Goal: Transaction & Acquisition: Purchase product/service

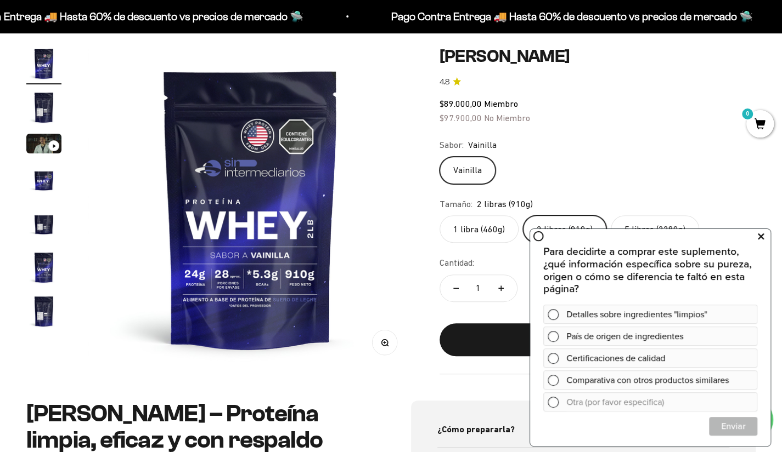
click at [762, 240] on icon at bounding box center [760, 236] width 6 height 14
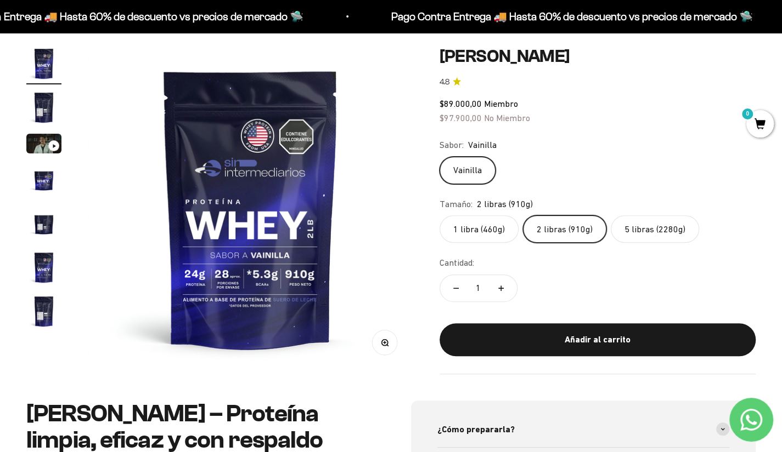
click at [467, 233] on label "1 libra (460g)" at bounding box center [478, 229] width 79 height 27
click at [439, 216] on input "1 libra (460g)" at bounding box center [439, 215] width 1 height 1
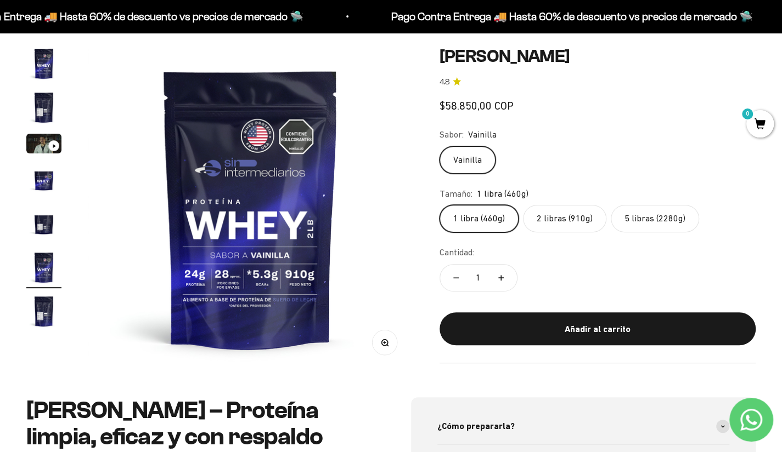
scroll to position [0, 1690]
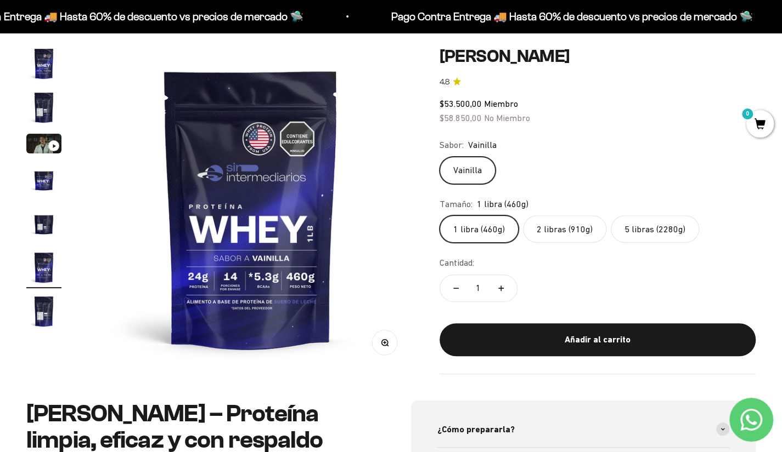
click at [553, 236] on label "2 libras (910g)" at bounding box center [564, 229] width 83 height 27
click at [439, 216] on input "2 libras (910g)" at bounding box center [439, 215] width 1 height 1
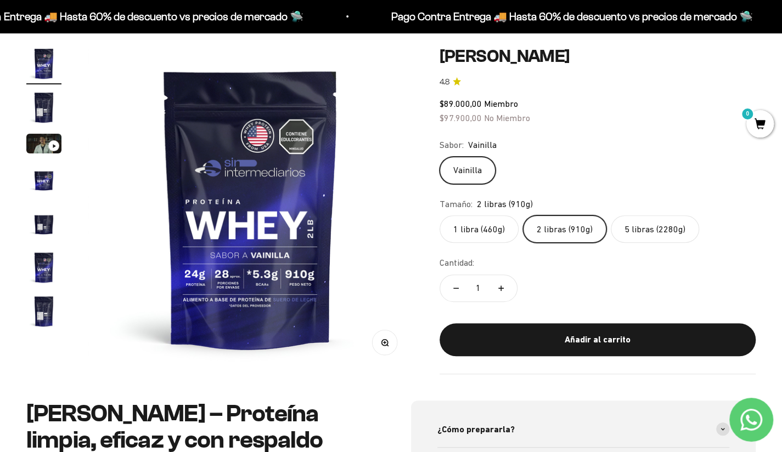
click at [42, 106] on img "Ir al artículo 2" at bounding box center [43, 107] width 35 height 35
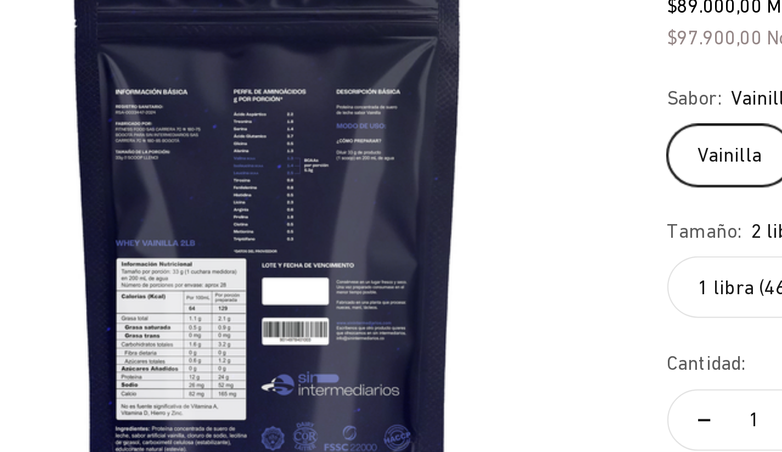
scroll to position [0, 338]
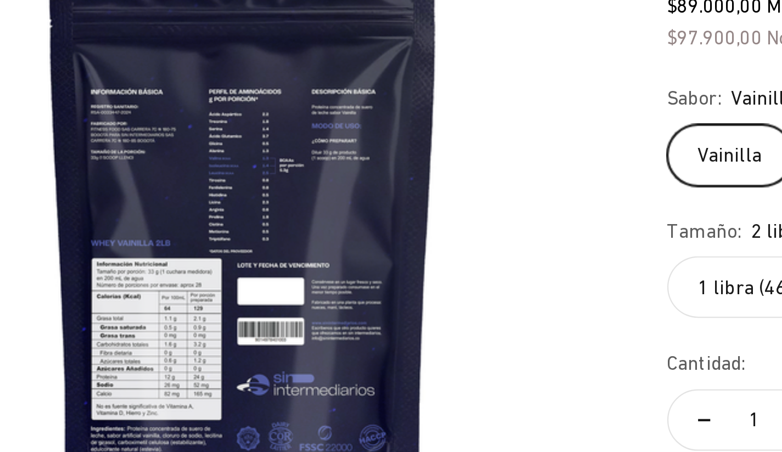
drag, startPoint x: 257, startPoint y: 183, endPoint x: 358, endPoint y: 171, distance: 101.6
click at [358, 171] on img at bounding box center [250, 208] width 325 height 325
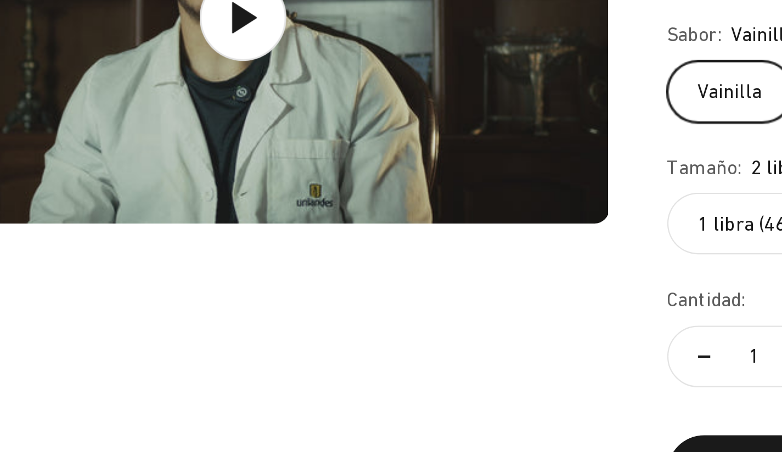
scroll to position [94, 0]
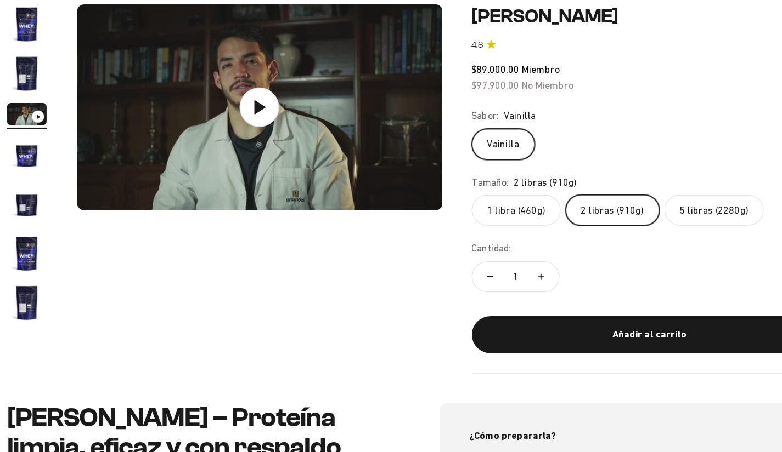
click at [39, 177] on img "Ir al artículo 4" at bounding box center [43, 180] width 35 height 35
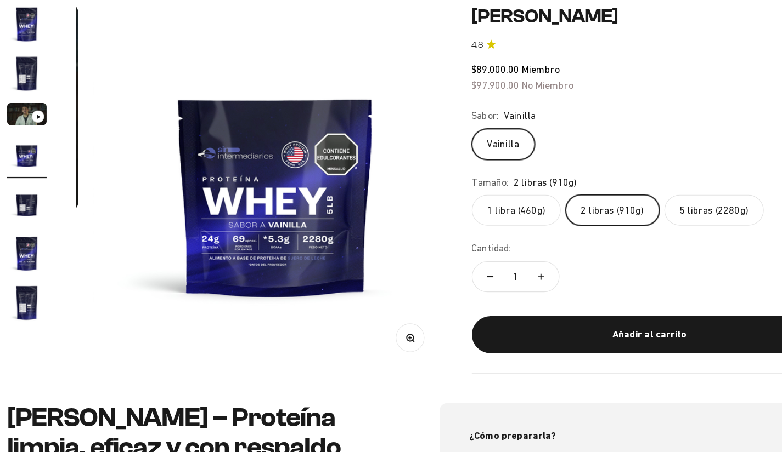
scroll to position [0, 1014]
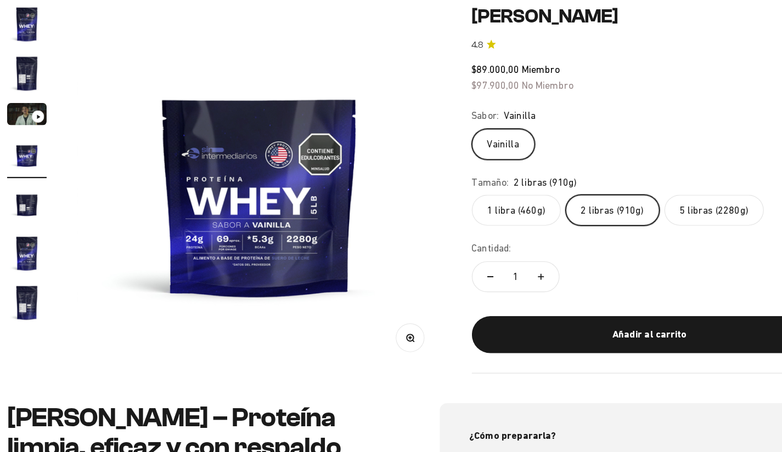
click at [45, 224] on img "Ir al artículo 5" at bounding box center [43, 224] width 35 height 35
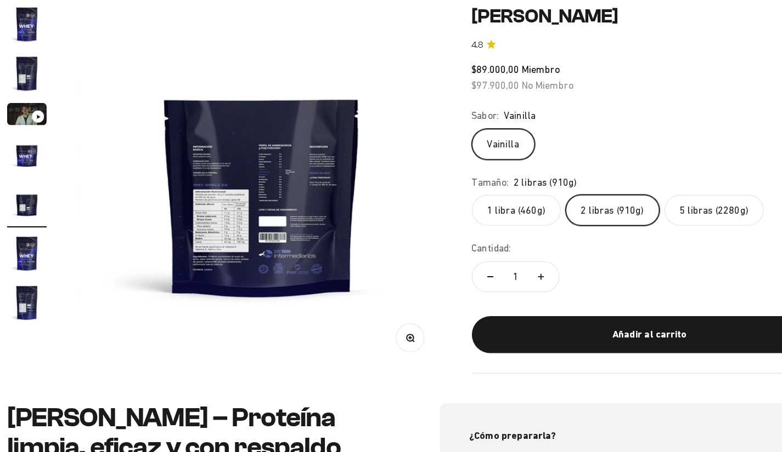
scroll to position [0, 1352]
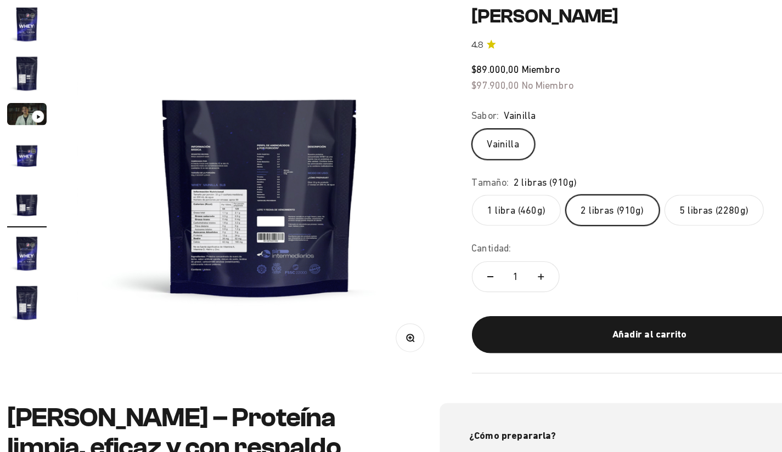
click at [302, 177] on img at bounding box center [250, 209] width 325 height 325
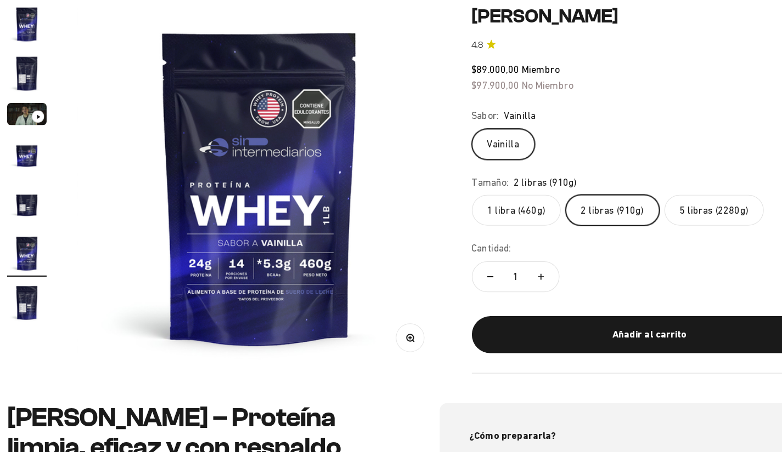
click at [47, 233] on img "Ir al artículo 5" at bounding box center [43, 224] width 35 height 35
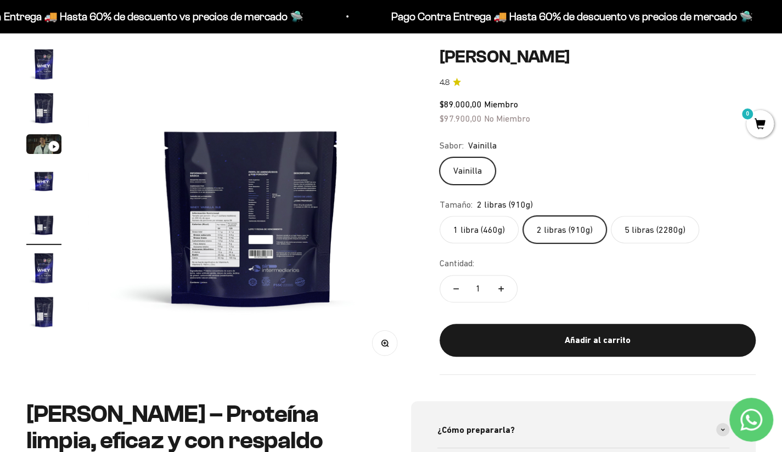
scroll to position [88, 0]
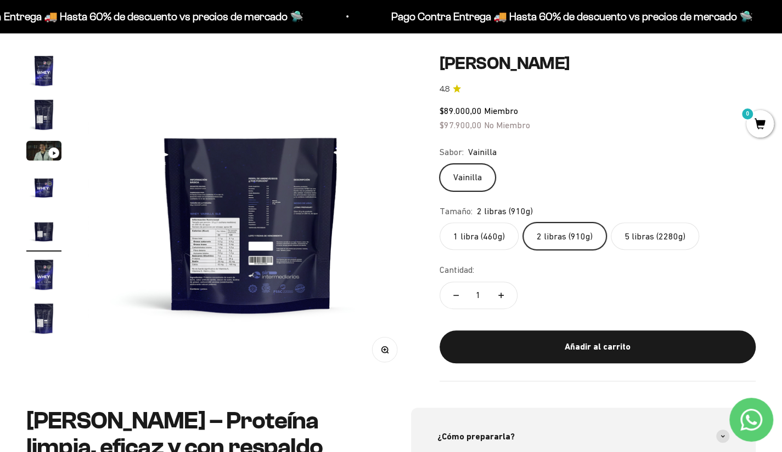
click at [47, 63] on img "Ir al artículo 1" at bounding box center [43, 70] width 35 height 35
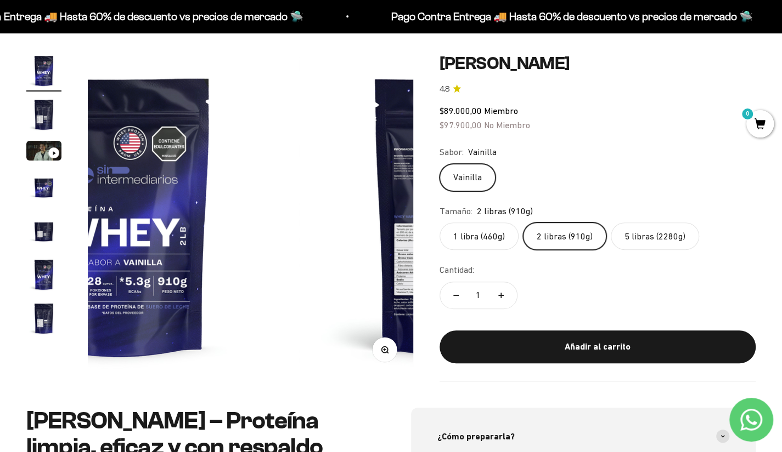
scroll to position [0, 0]
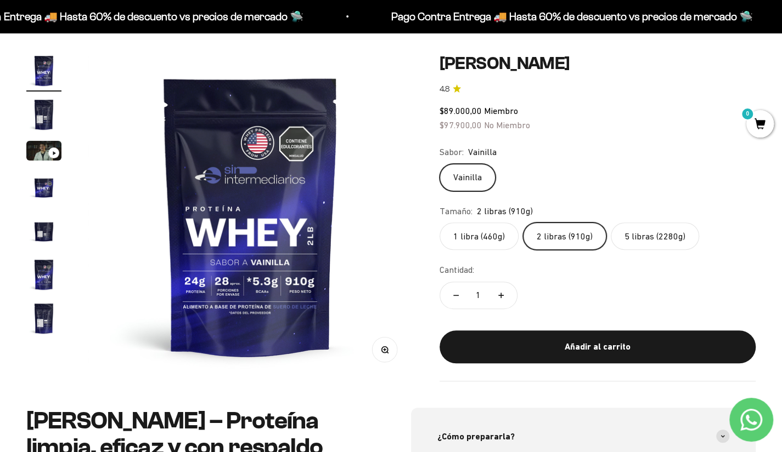
click at [482, 246] on label "1 libra (460g)" at bounding box center [478, 236] width 79 height 27
click at [439, 223] on input "1 libra (460g)" at bounding box center [439, 222] width 1 height 1
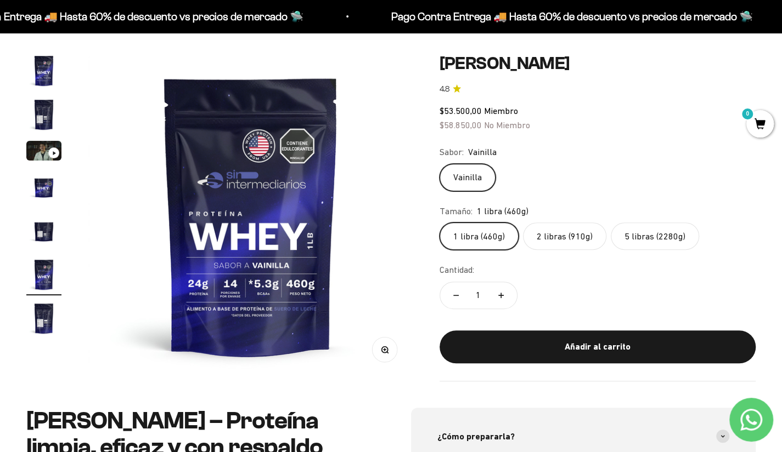
click at [548, 241] on label "2 libras (910g)" at bounding box center [564, 236] width 83 height 27
click at [439, 223] on input "2 libras (910g)" at bounding box center [439, 222] width 1 height 1
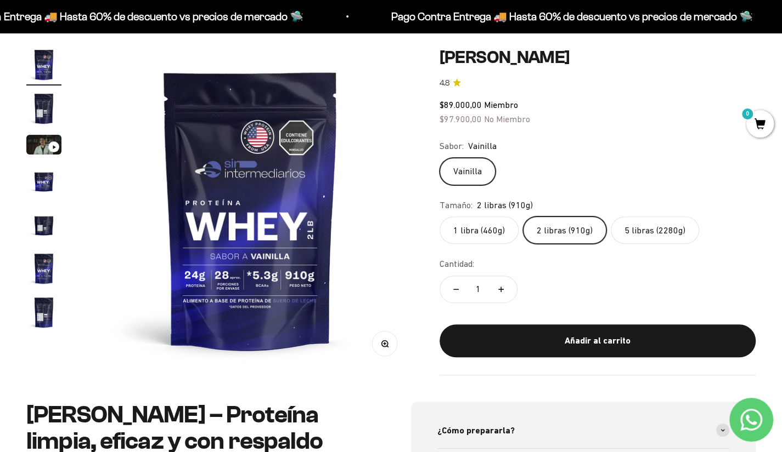
scroll to position [97, 0]
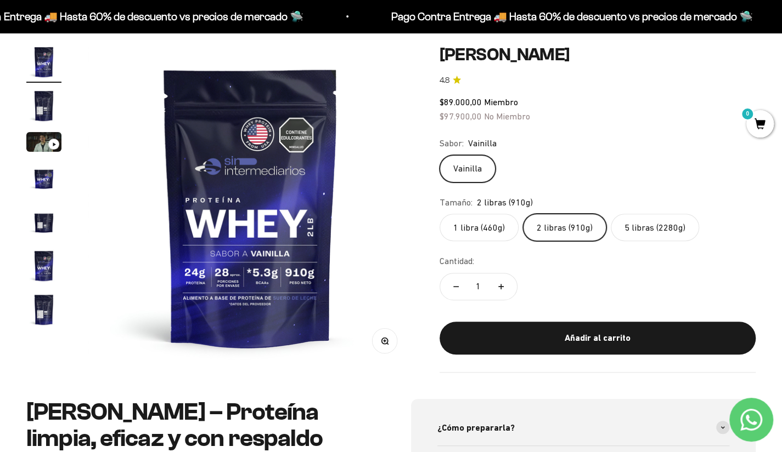
click at [502, 292] on button "Aumentar cantidad" at bounding box center [501, 287] width 32 height 26
type input "2"
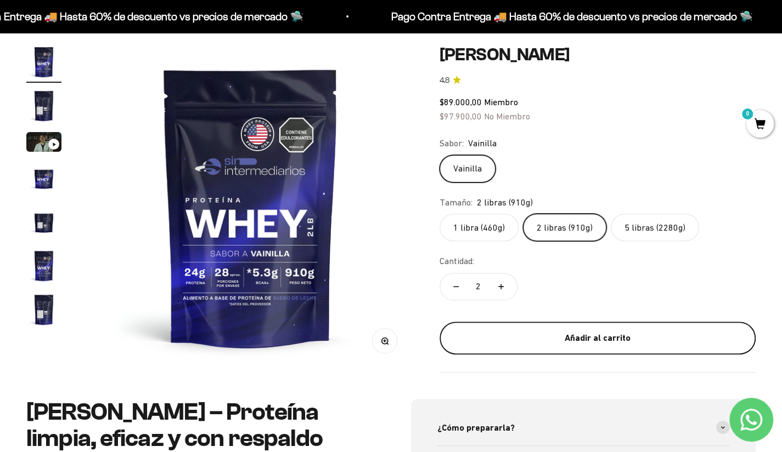
click at [540, 333] on div "Añadir al carrito" at bounding box center [597, 338] width 272 height 14
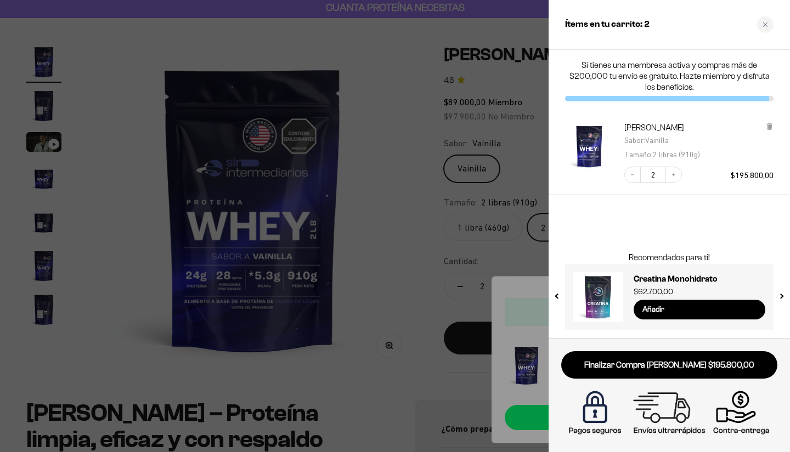
click at [489, 124] on div at bounding box center [395, 226] width 790 height 452
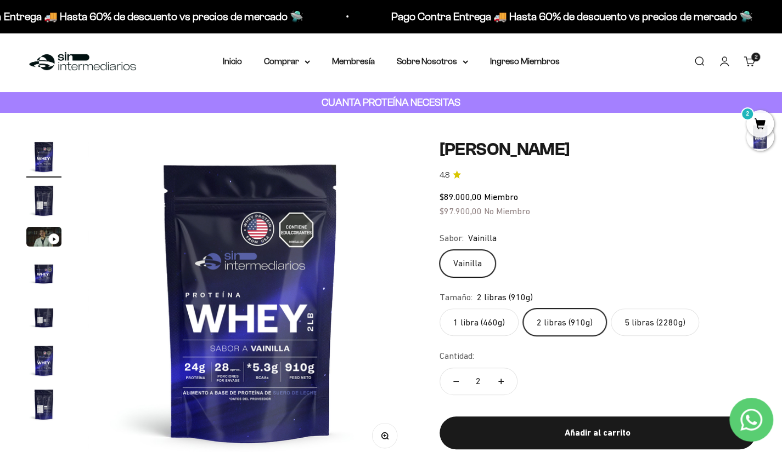
scroll to position [0, 0]
